Goal: Transaction & Acquisition: Purchase product/service

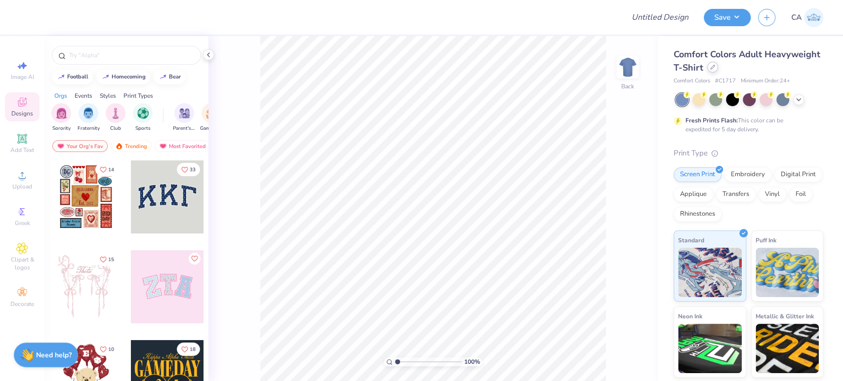
click at [718, 66] on div at bounding box center [712, 67] width 11 height 11
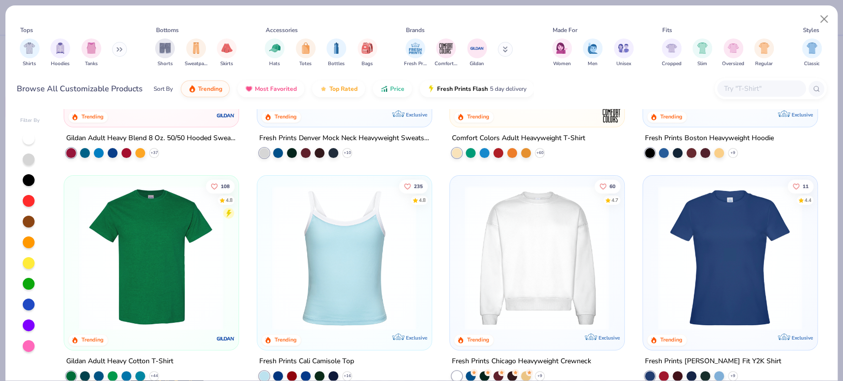
scroll to position [164, 0]
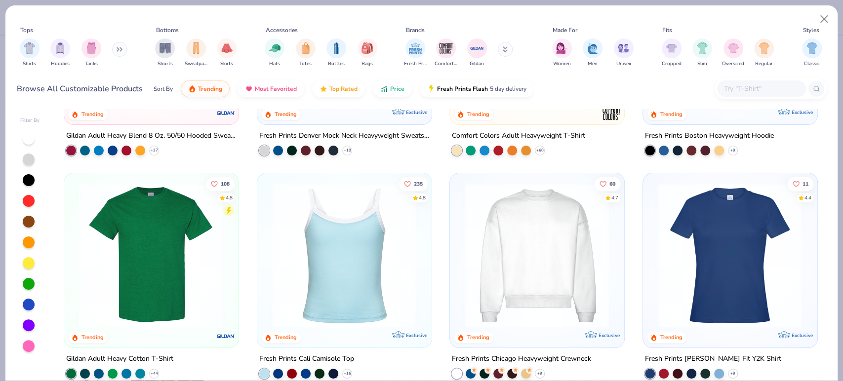
click at [167, 212] on img at bounding box center [151, 255] width 154 height 145
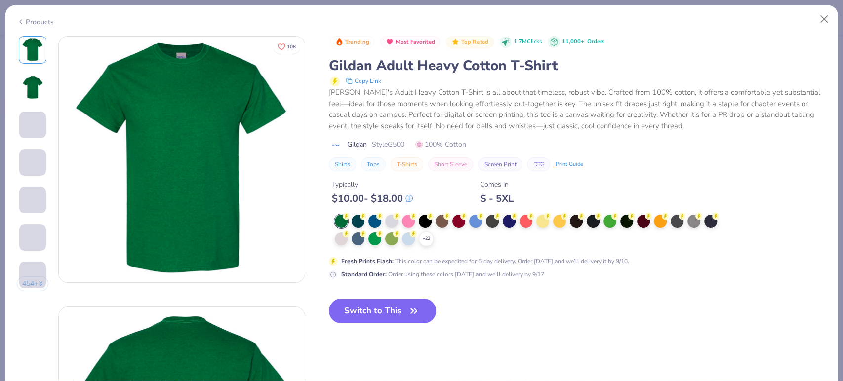
click at [28, 22] on div "Products" at bounding box center [35, 22] width 37 height 10
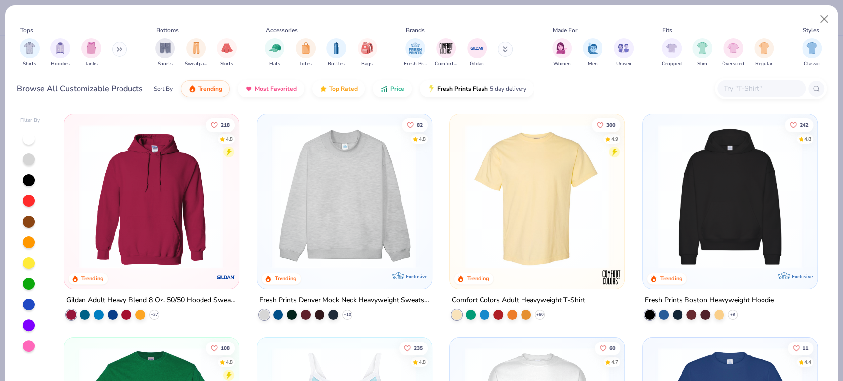
click at [572, 200] on img at bounding box center [537, 196] width 154 height 145
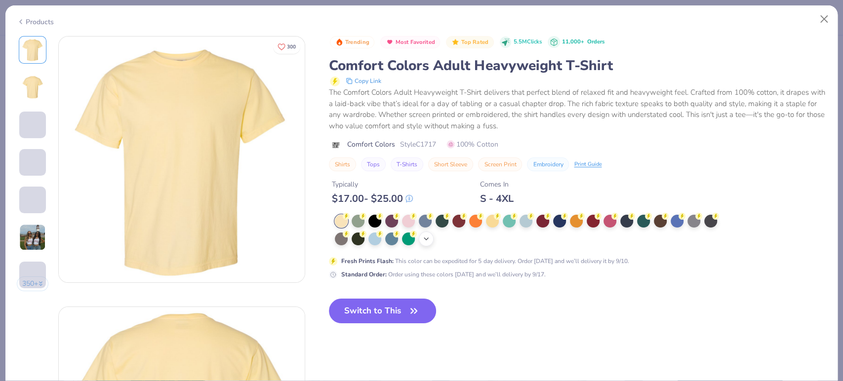
click at [426, 235] on icon at bounding box center [426, 239] width 8 height 8
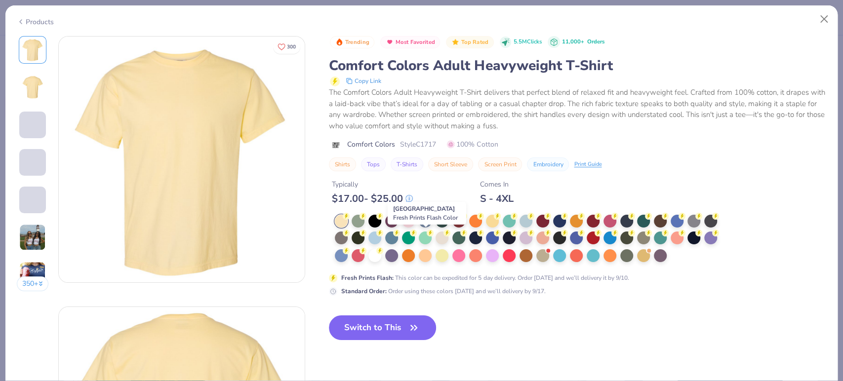
click at [426, 229] on div at bounding box center [529, 239] width 389 height 48
click at [426, 222] on div at bounding box center [425, 220] width 13 height 13
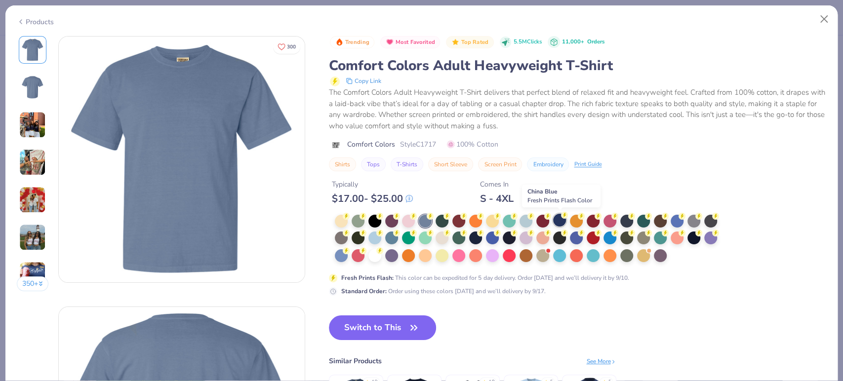
click at [560, 223] on div at bounding box center [559, 220] width 13 height 13
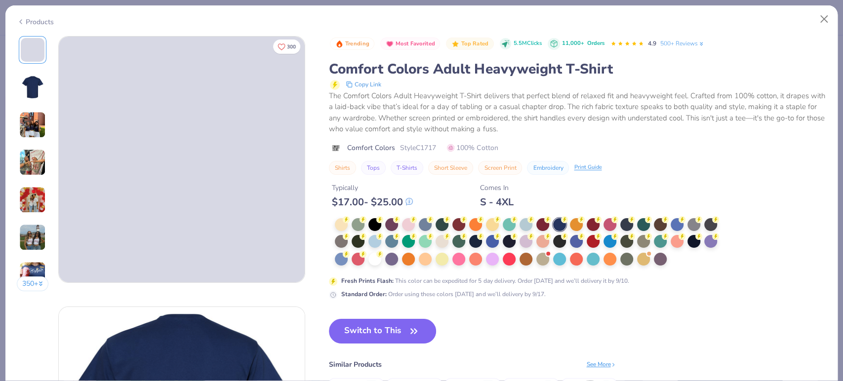
scroll to position [110, 0]
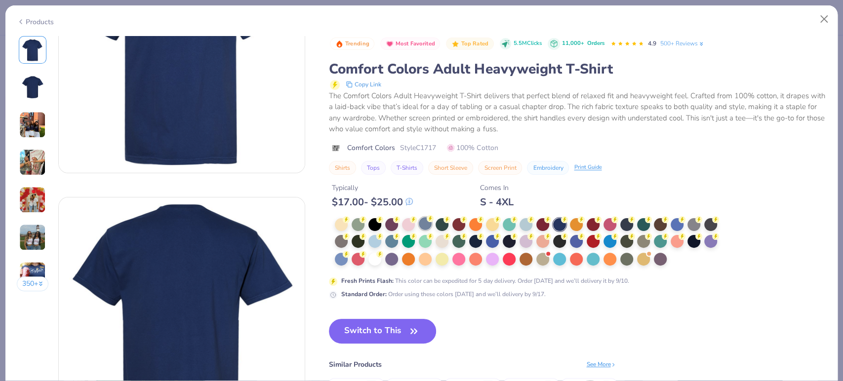
click at [427, 222] on div at bounding box center [425, 223] width 13 height 13
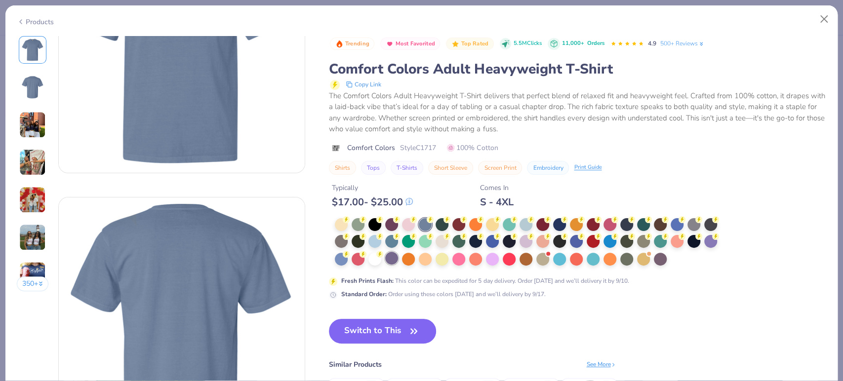
click at [387, 260] on div at bounding box center [391, 258] width 13 height 13
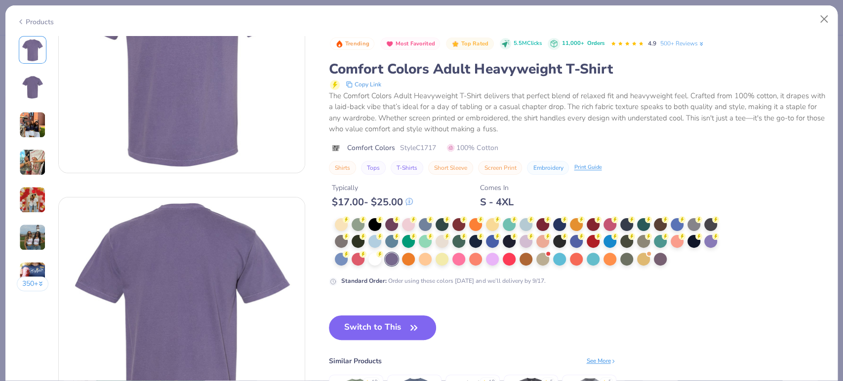
scroll to position [55, 0]
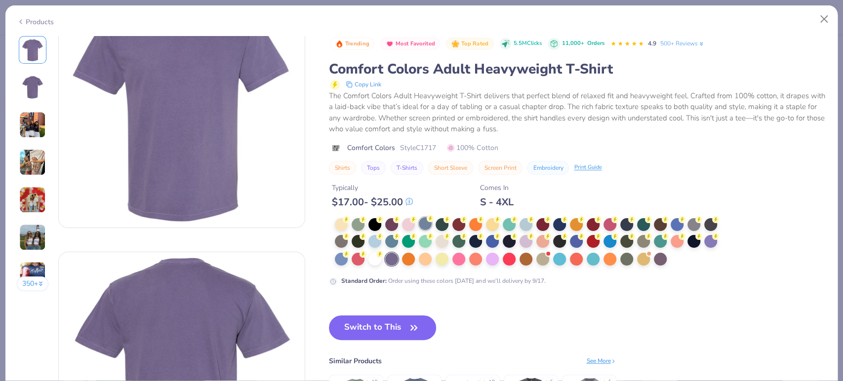
click at [420, 226] on div at bounding box center [425, 223] width 13 height 13
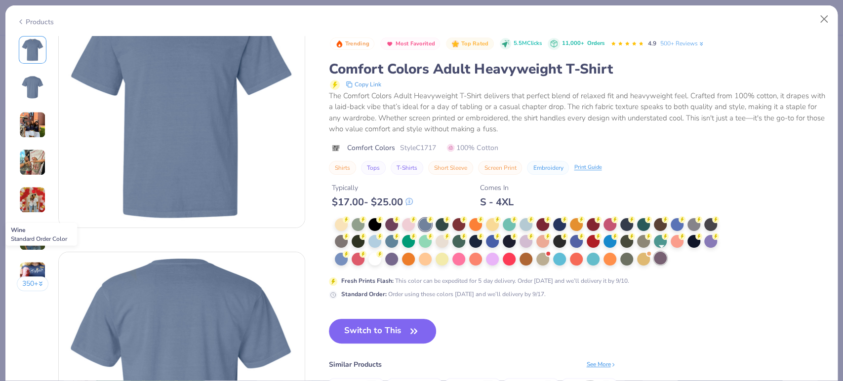
click at [658, 256] on div at bounding box center [660, 258] width 13 height 13
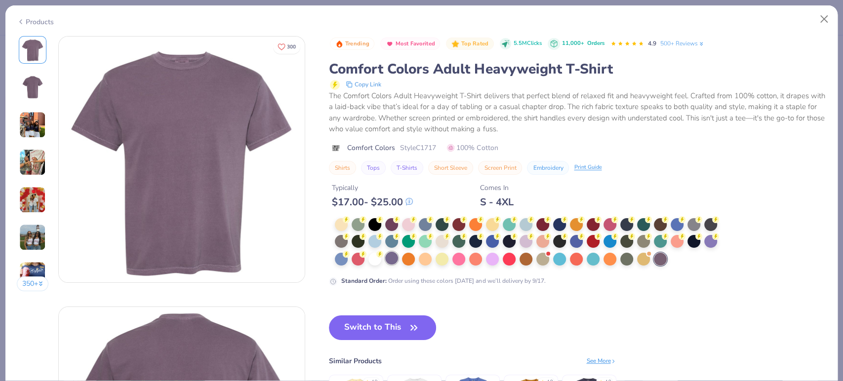
click at [392, 260] on div at bounding box center [391, 258] width 13 height 13
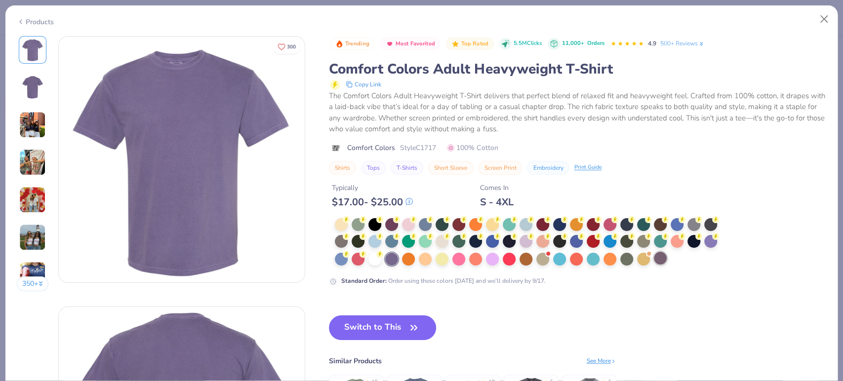
click at [665, 260] on div at bounding box center [660, 258] width 13 height 13
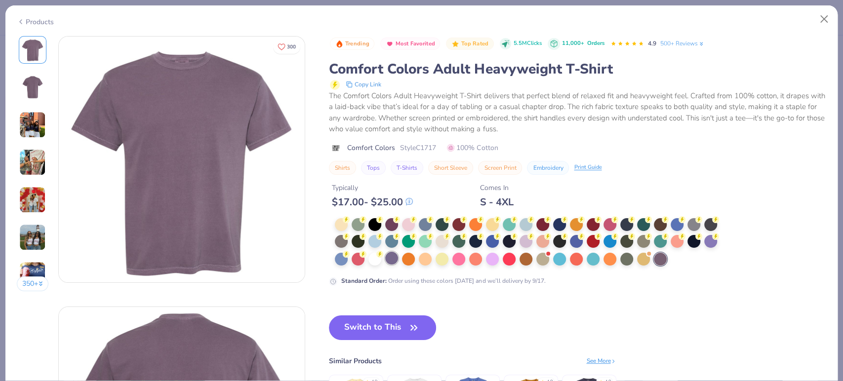
click at [390, 256] on div at bounding box center [391, 258] width 13 height 13
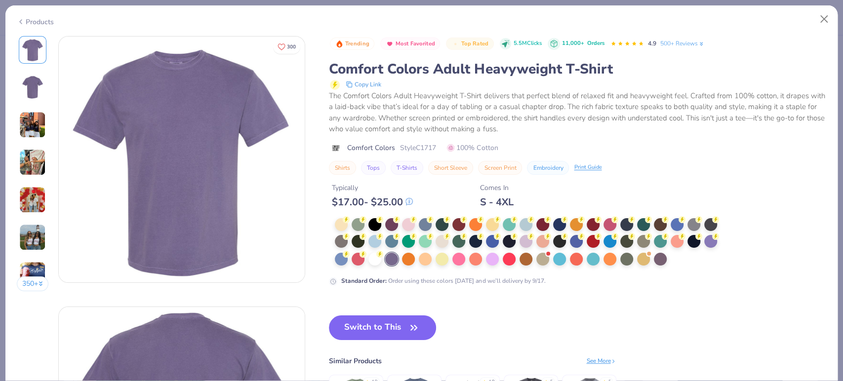
click at [533, 325] on div "Switch to This Similar Products See More ★ 4.9 ★ 4.8 ★ 5 ★ 5" at bounding box center [472, 381] width 287 height 133
drag, startPoint x: 374, startPoint y: 332, endPoint x: 383, endPoint y: 3, distance: 328.9
click at [374, 332] on button "Switch to This" at bounding box center [382, 327] width 107 height 25
